Goal: Transaction & Acquisition: Purchase product/service

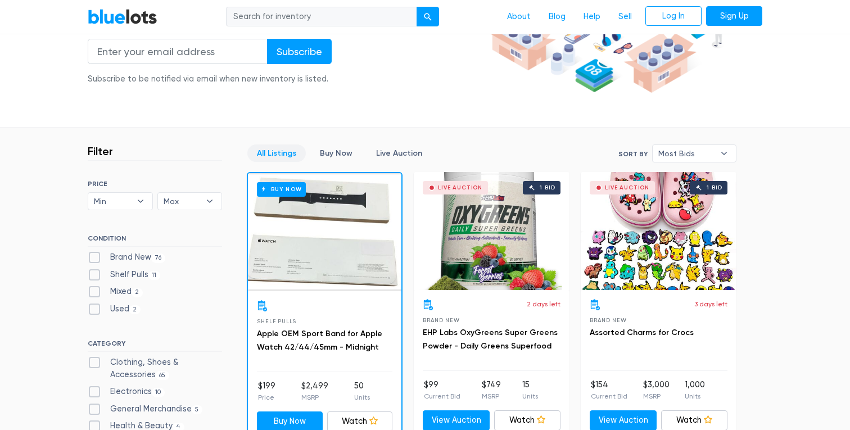
scroll to position [49, 0]
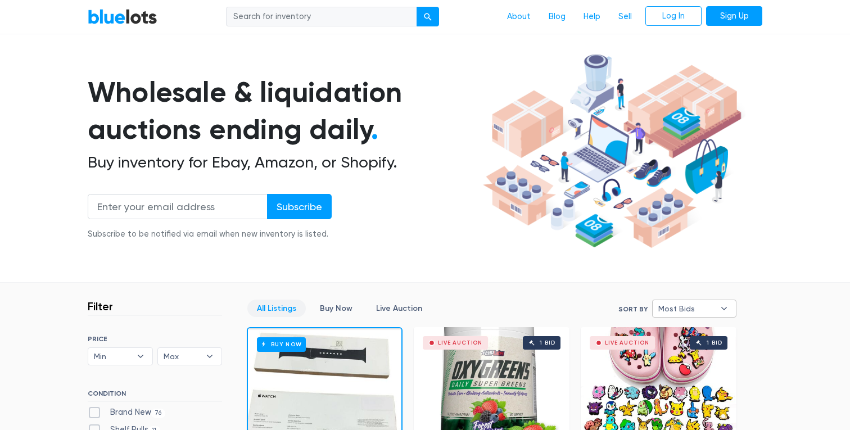
click at [669, 308] on span "Most Bids" at bounding box center [686, 308] width 56 height 17
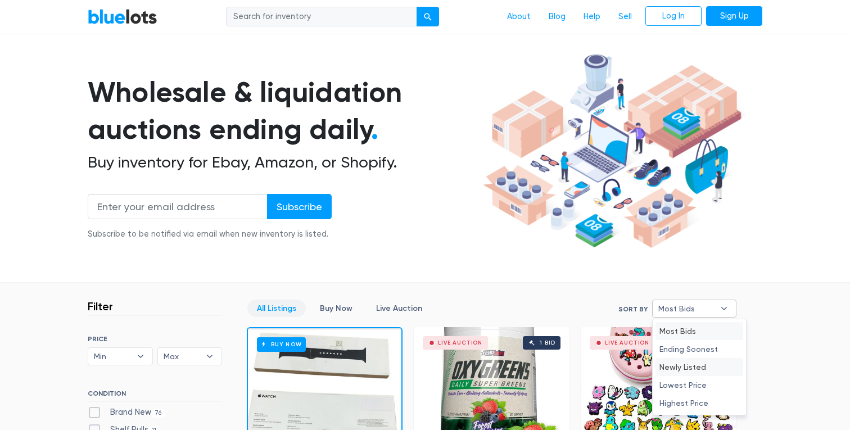
click at [682, 363] on li "Newly Listed" at bounding box center [700, 367] width 88 height 18
select select "newly_listed"
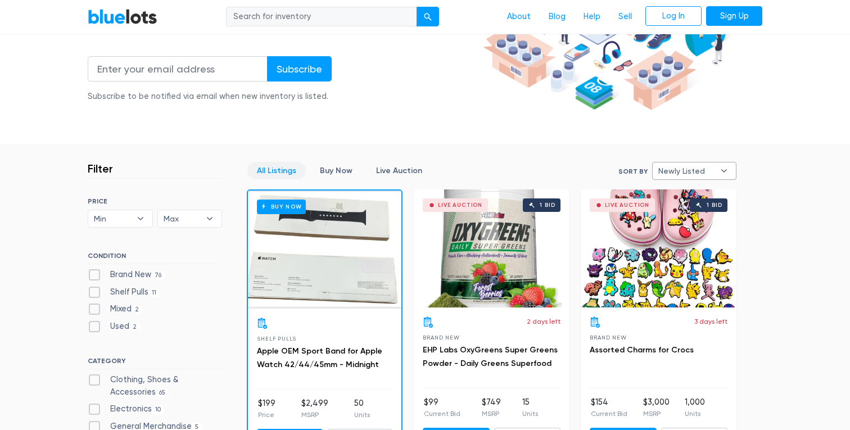
scroll to position [214, 0]
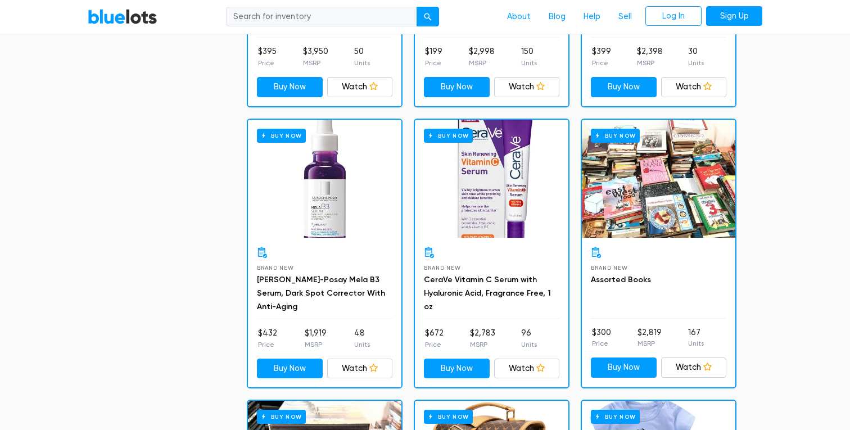
scroll to position [2783, 0]
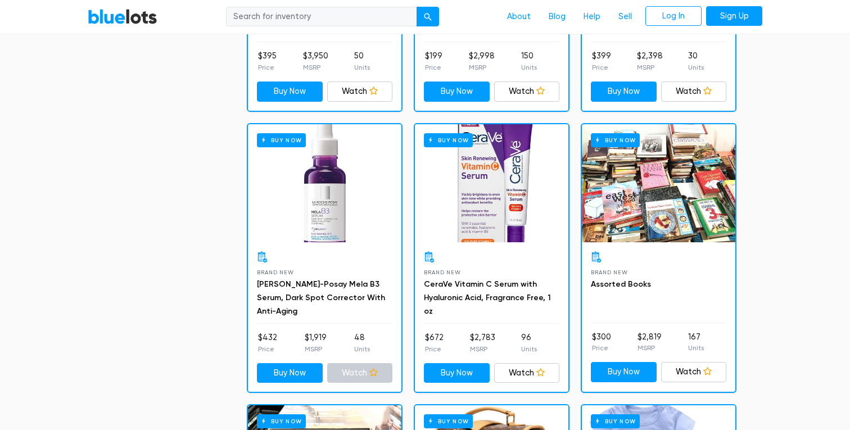
click at [372, 368] on icon at bounding box center [373, 372] width 8 height 8
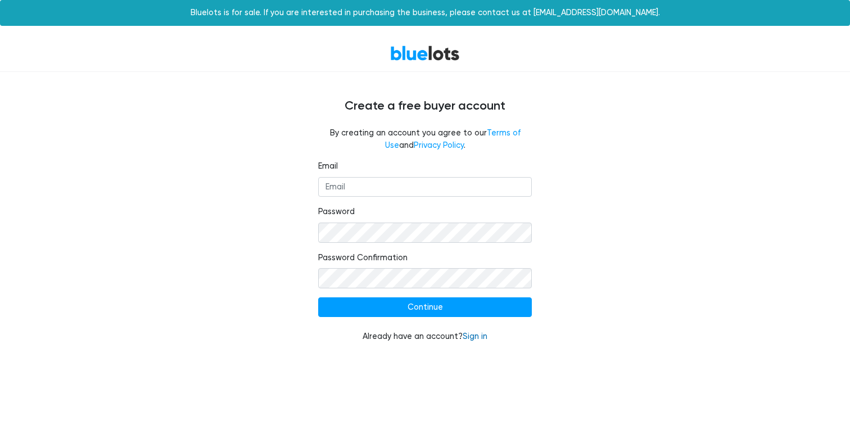
click at [476, 338] on link "Sign in" at bounding box center [475, 337] width 25 height 10
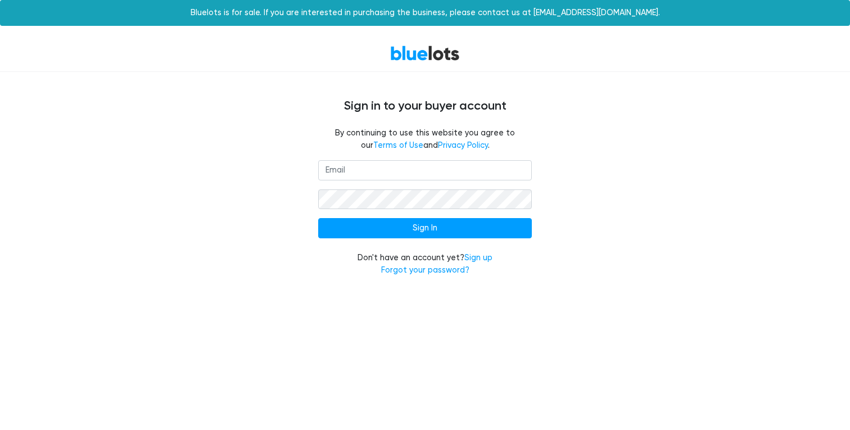
click at [437, 174] on input "email" at bounding box center [425, 170] width 214 height 20
click at [431, 175] on input "email" at bounding box center [425, 170] width 214 height 20
click at [430, 161] on input "andrea.cookson@algoli" at bounding box center [425, 170] width 214 height 20
drag, startPoint x: 387, startPoint y: 168, endPoint x: 455, endPoint y: 177, distance: 68.6
click at [455, 177] on input "andrea.cookson@algoli" at bounding box center [425, 170] width 214 height 20
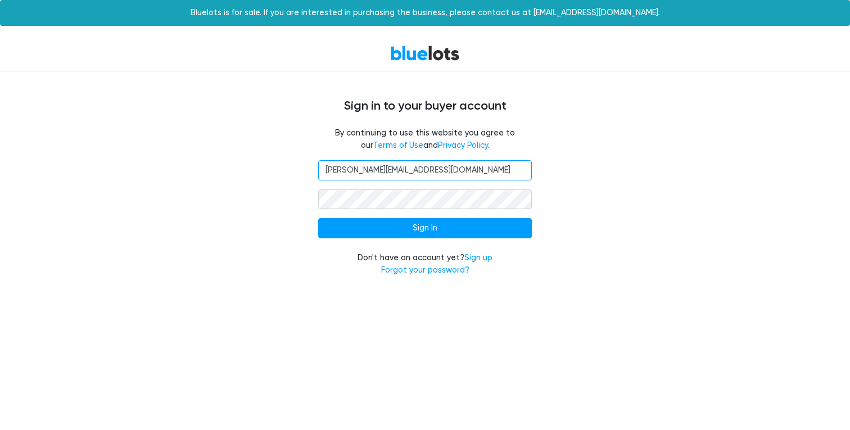
type input "andrea.cookson1@gmail.com"
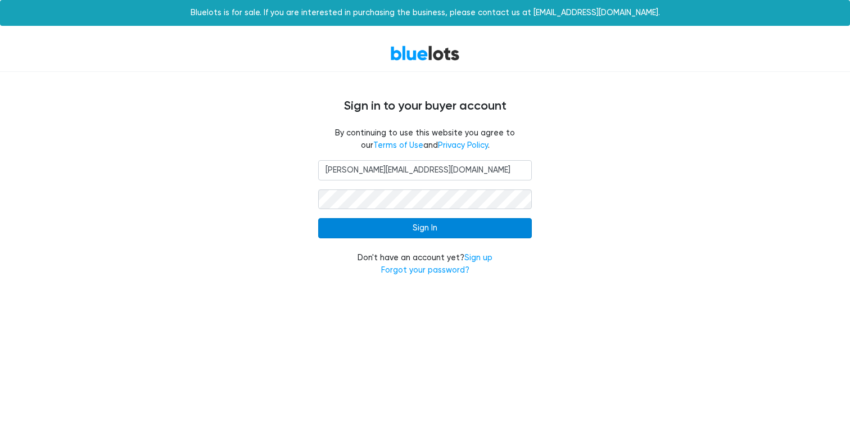
click at [485, 223] on input "Sign In" at bounding box center [425, 228] width 214 height 20
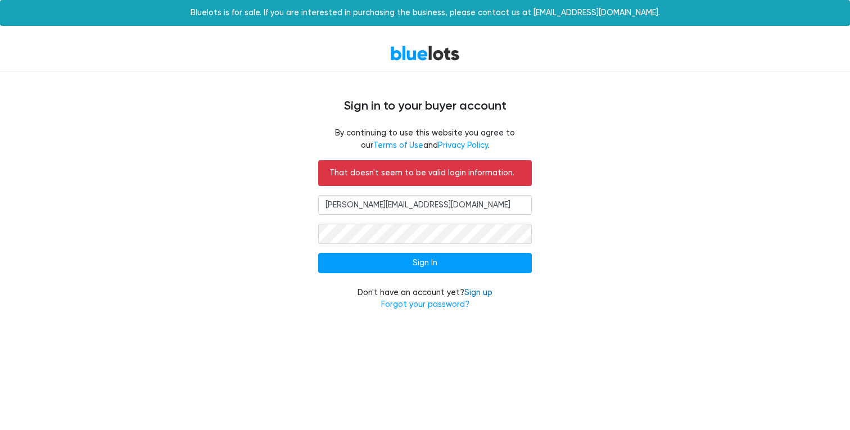
click at [475, 291] on link "Sign up" at bounding box center [478, 293] width 28 height 10
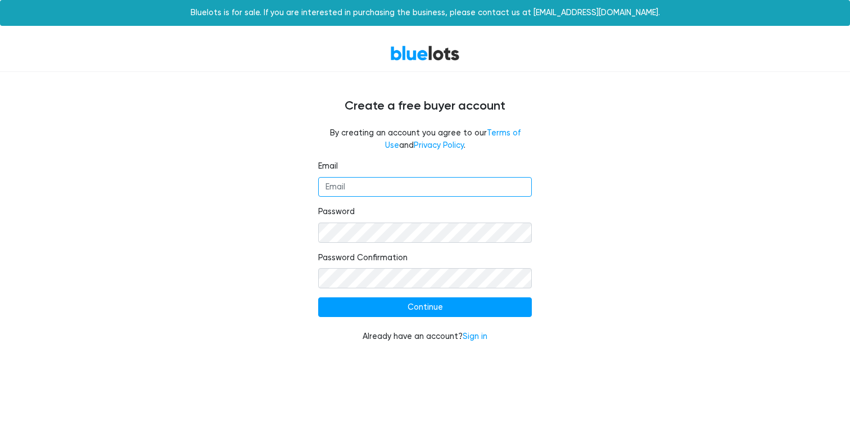
click at [390, 193] on input "Email" at bounding box center [425, 187] width 214 height 20
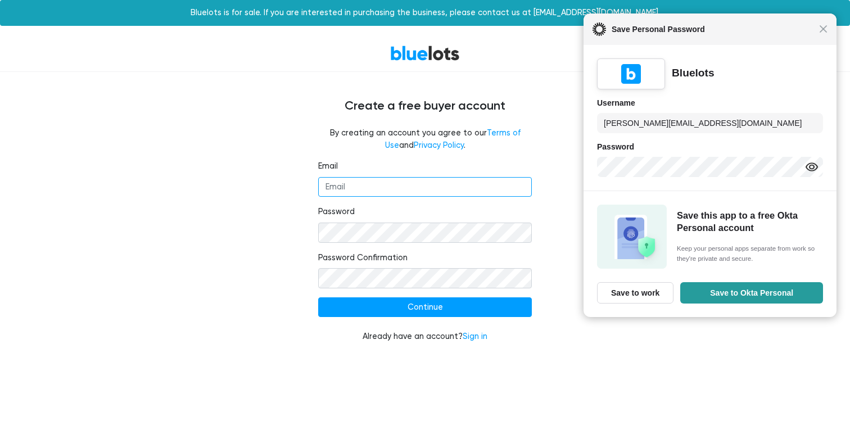
click at [382, 179] on input "Email" at bounding box center [425, 187] width 214 height 20
type input "andrea.cookson1@gmail.com"
click at [297, 207] on div "Email andrea.cookson1@gmail.com Password Password Confirmation Continue Already…" at bounding box center [425, 258] width 692 height 196
click at [238, 259] on div "Email andrea.cookson1@gmail.com Password Password Confirmation Continue Already…" at bounding box center [425, 258] width 692 height 196
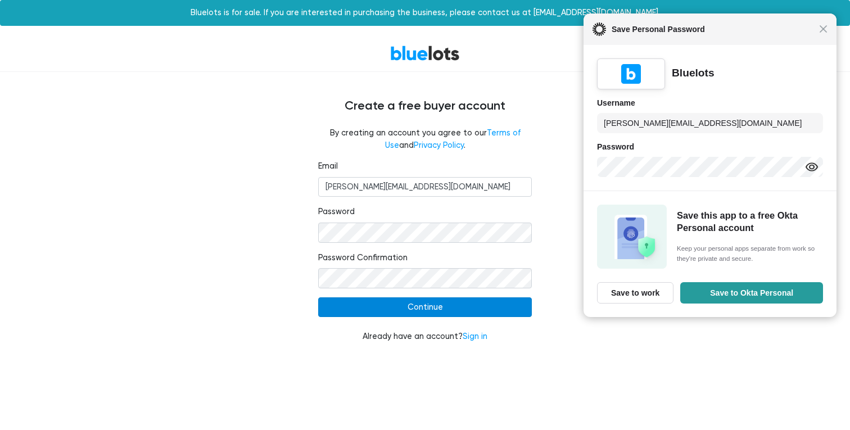
click at [406, 304] on input "Continue" at bounding box center [425, 307] width 214 height 20
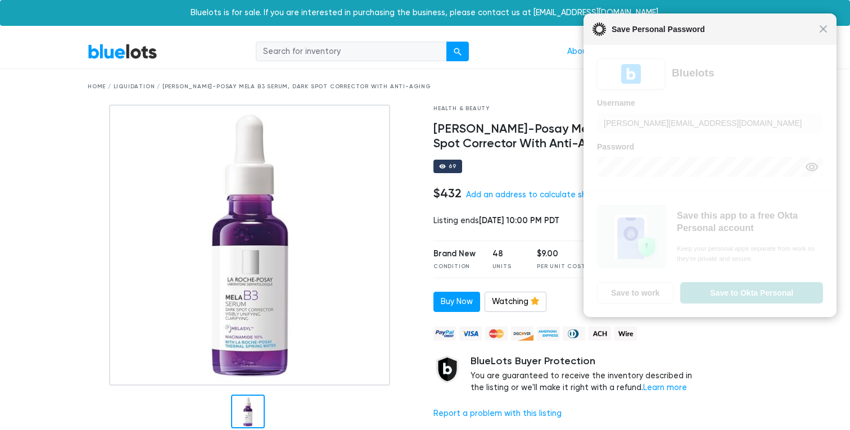
scroll to position [6, 0]
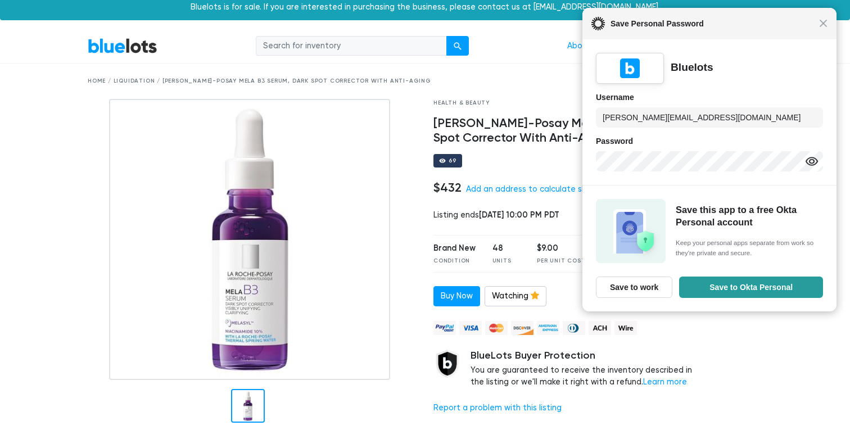
click at [831, 21] on div "Close Save Personal Password" at bounding box center [710, 23] width 254 height 31
click at [825, 21] on span "Close" at bounding box center [823, 23] width 8 height 8
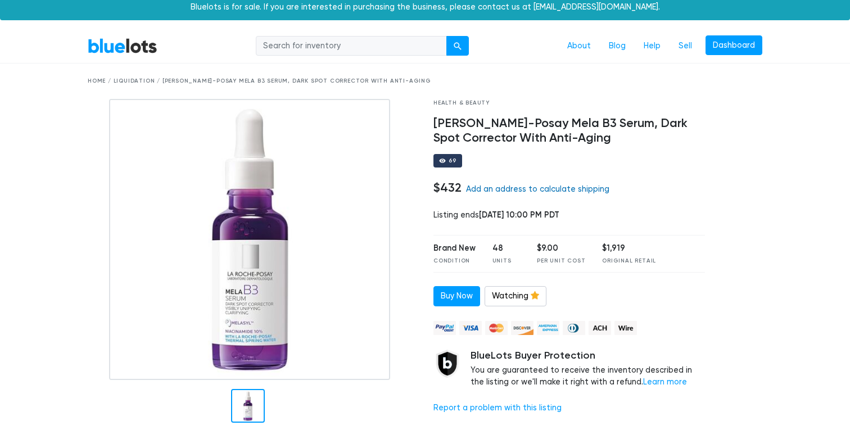
click at [526, 191] on link "Add an address to calculate shipping" at bounding box center [537, 189] width 143 height 10
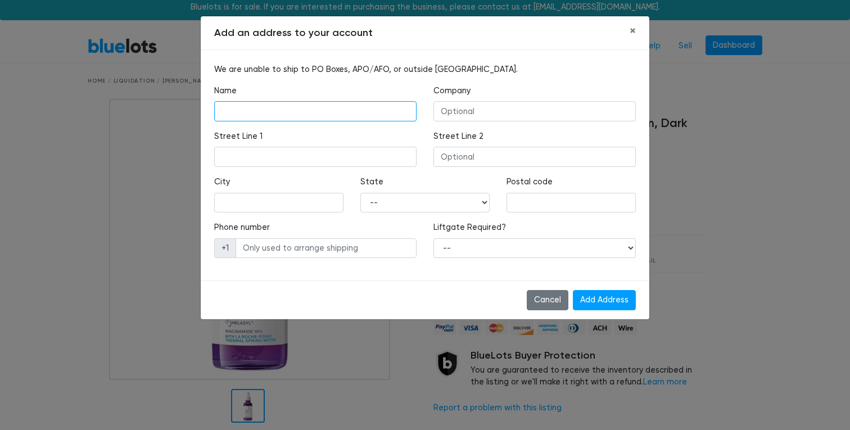
click at [332, 115] on input "text" at bounding box center [315, 111] width 202 height 20
type input "Andrea Cookson"
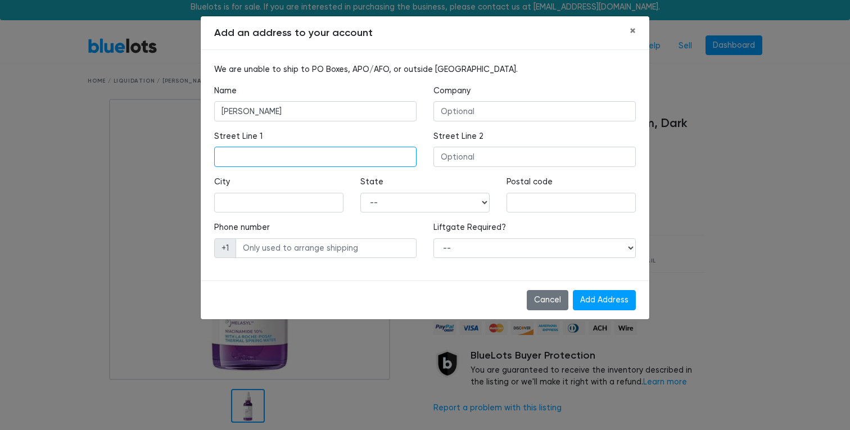
type input "2415 Van Ness Ave"
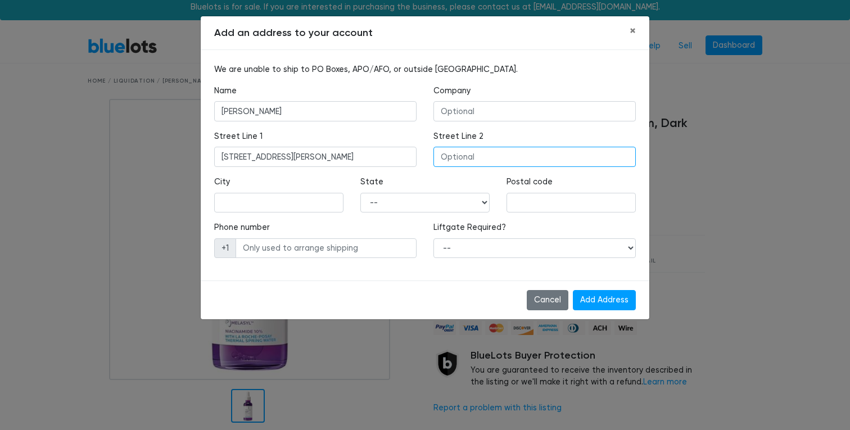
type input "Apt 302"
type input "SAN FRANCISCO"
select select "CA"
type input "94109"
type input "6199296463"
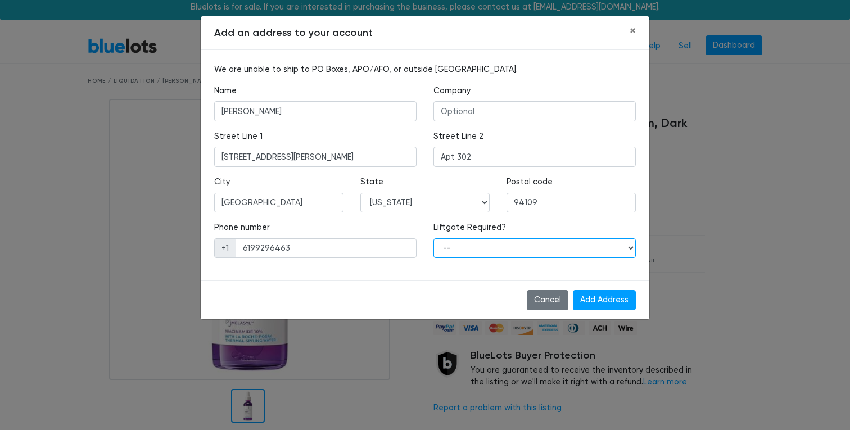
click at [510, 247] on select "-- Yes No" at bounding box center [535, 248] width 202 height 20
select select "0"
click at [434, 238] on select "-- Yes No" at bounding box center [535, 248] width 202 height 20
click at [593, 300] on input "Add Address" at bounding box center [604, 300] width 63 height 20
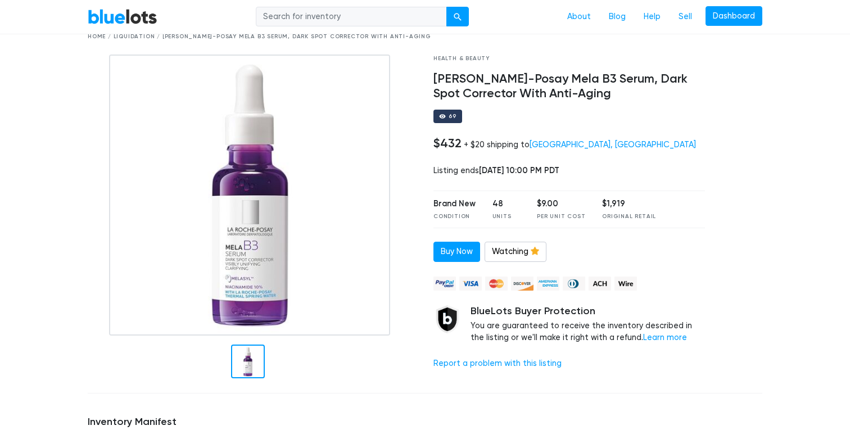
scroll to position [52, 0]
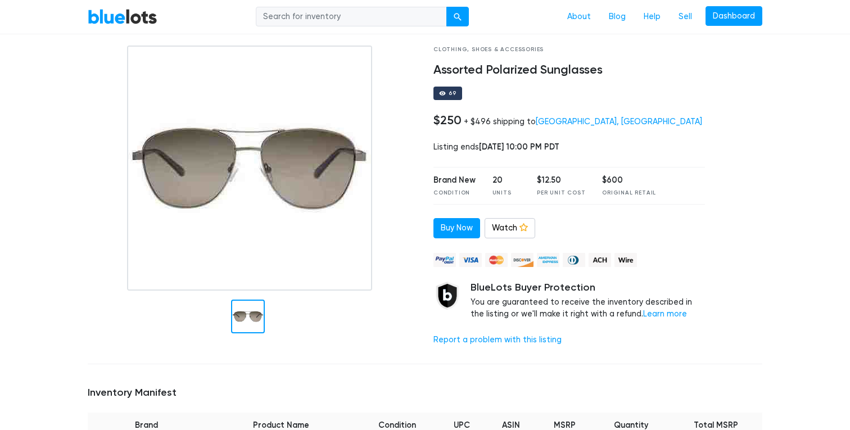
scroll to position [34, 0]
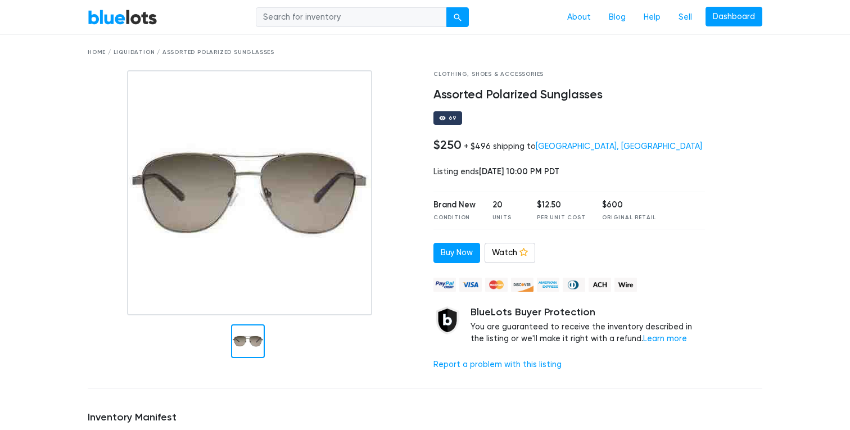
click at [121, 51] on div "Home / Liquidation / Assorted Polarized Sunglasses" at bounding box center [425, 52] width 675 height 8
click at [130, 11] on link "BlueLots" at bounding box center [123, 17] width 70 height 16
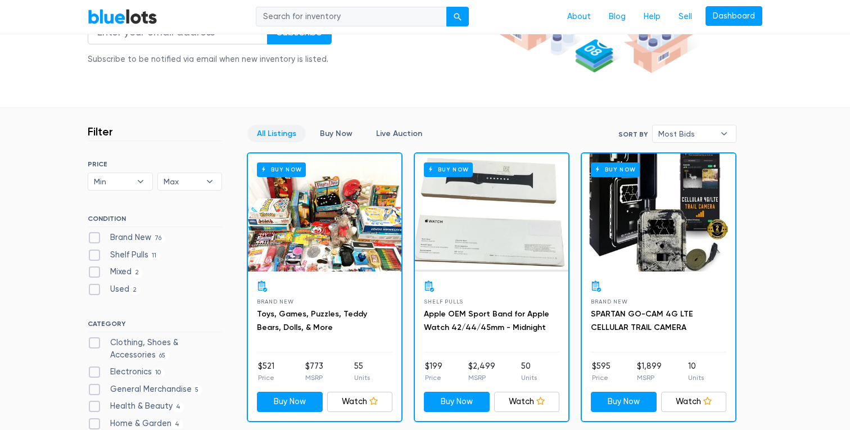
scroll to position [232, 0]
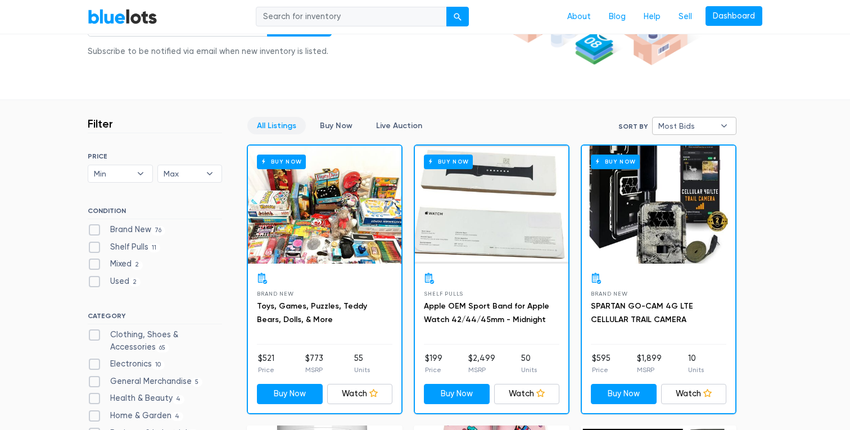
click at [720, 119] on b "▾" at bounding box center [724, 126] width 24 height 17
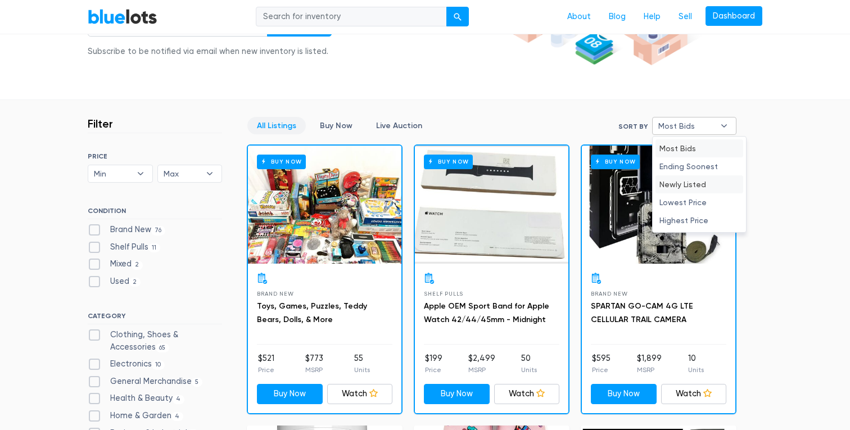
click at [698, 183] on li "Newly Listed" at bounding box center [700, 184] width 88 height 18
select select "newly_listed"
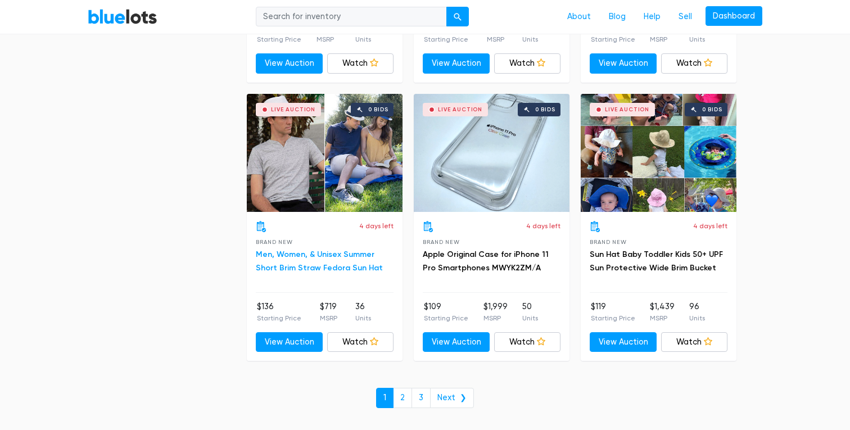
scroll to position [4210, 0]
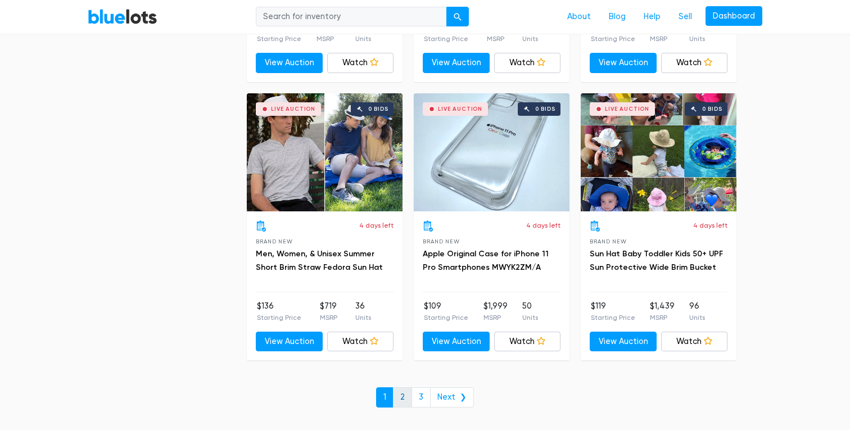
click at [397, 392] on link "2" at bounding box center [402, 397] width 19 height 20
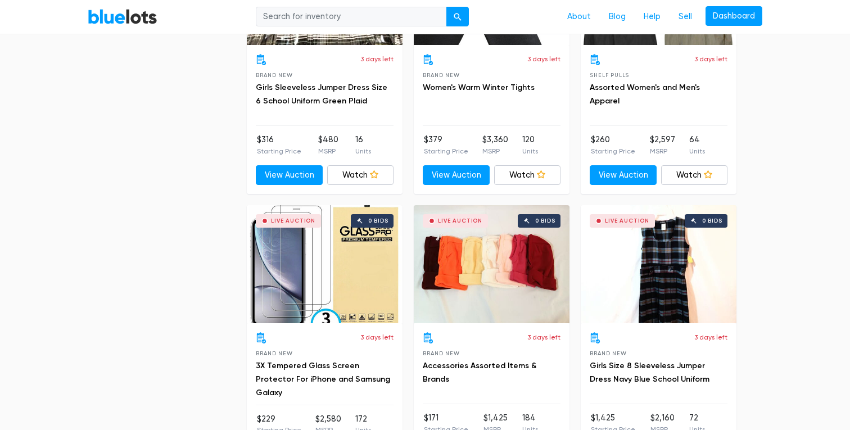
scroll to position [1025, 0]
